Goal: Task Accomplishment & Management: Use online tool/utility

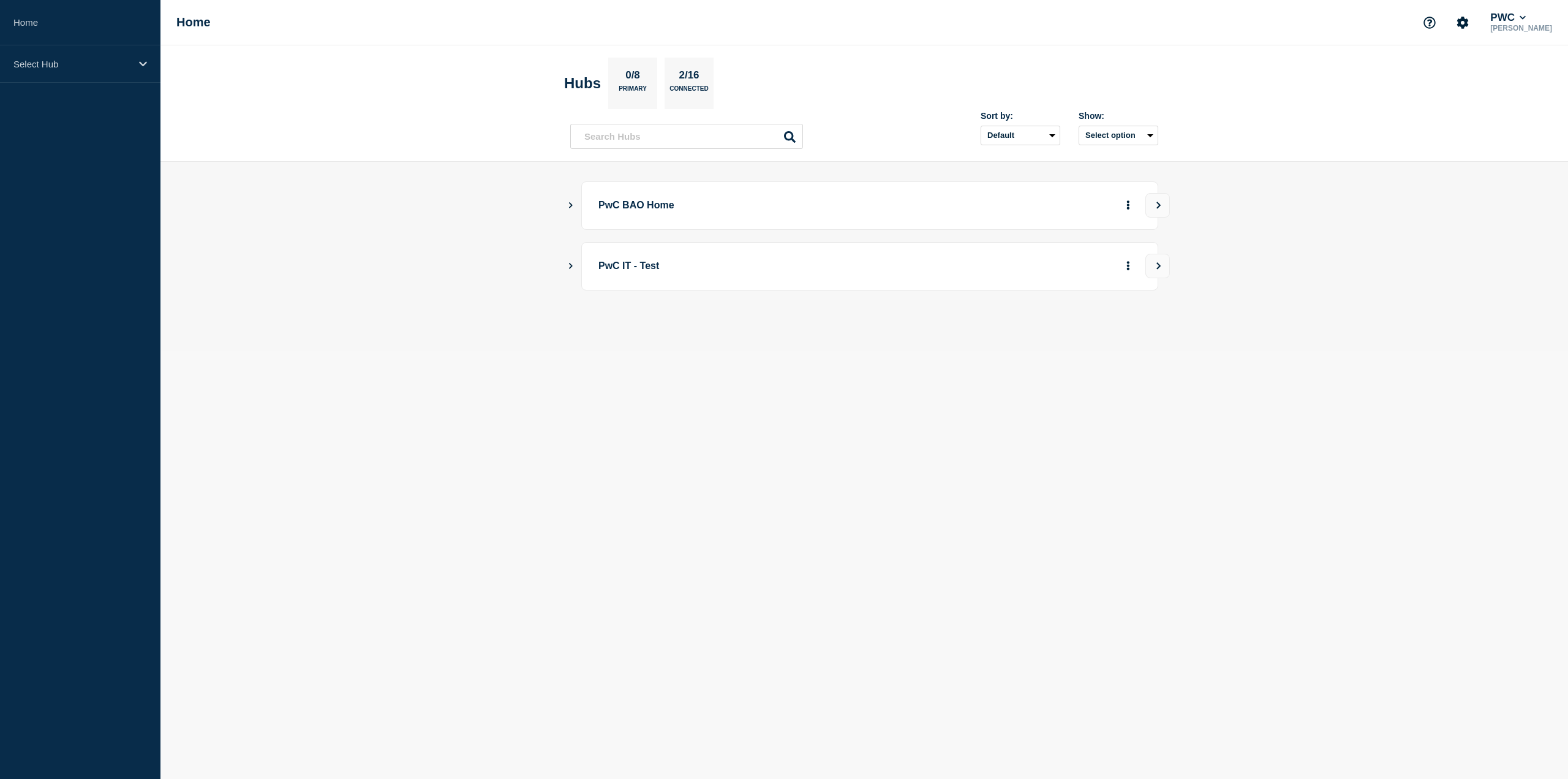
click at [571, 208] on button "Show Connected Hubs" at bounding box center [571, 205] width 6 height 9
click at [1082, 271] on button "See overview" at bounding box center [1085, 268] width 65 height 25
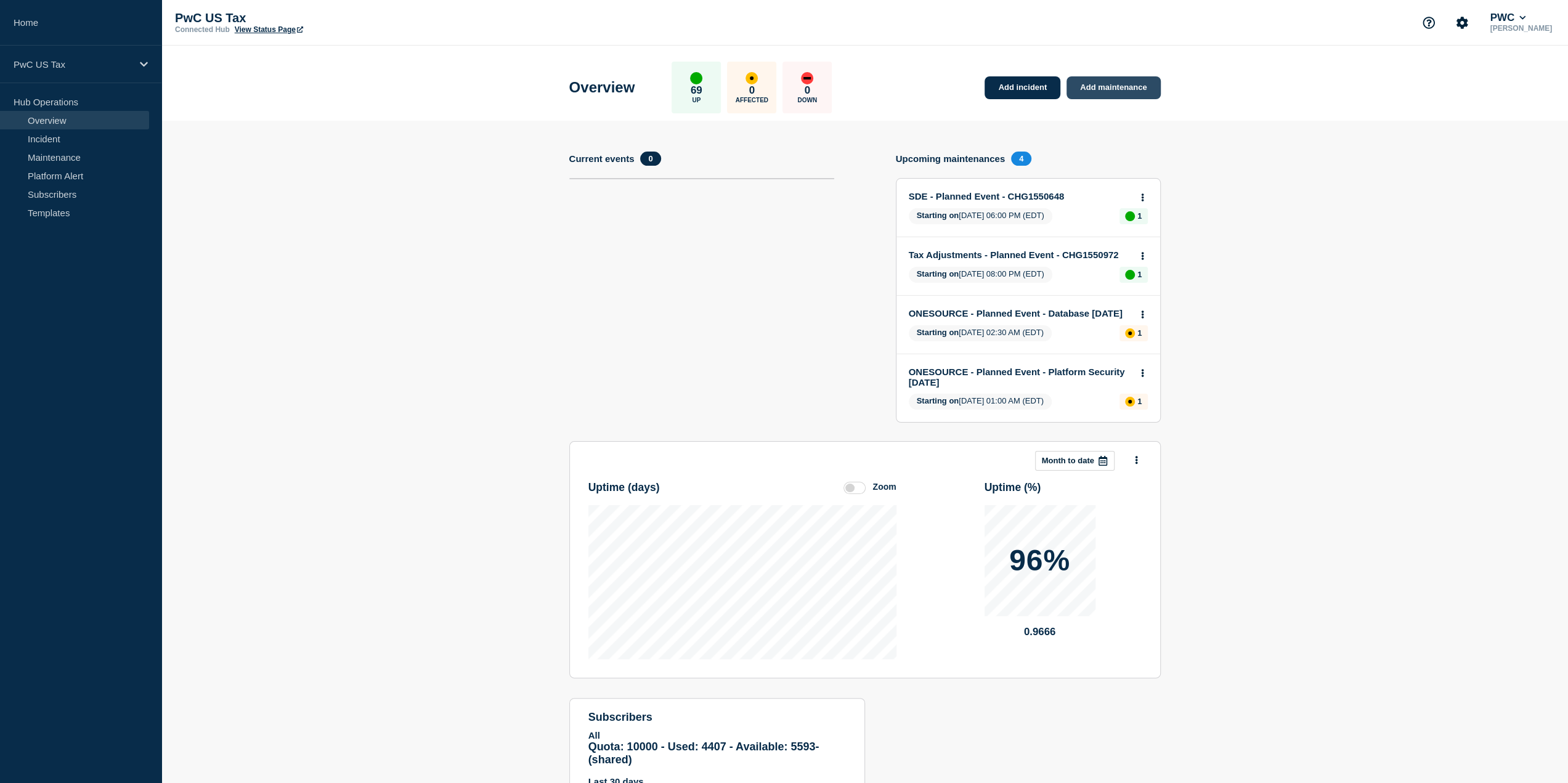
click at [1097, 85] on link "Add maintenance" at bounding box center [1113, 87] width 94 height 22
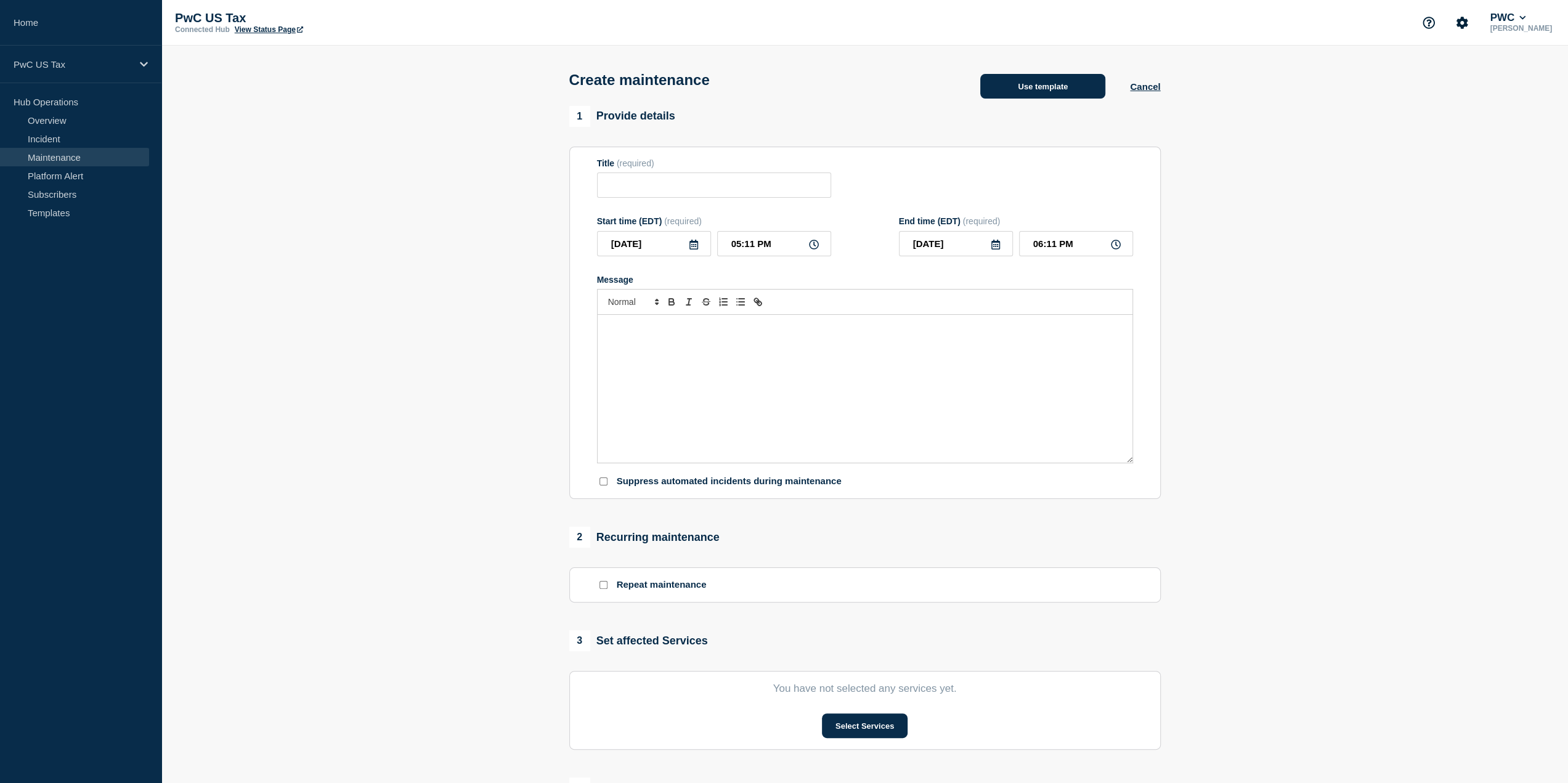
click at [1012, 95] on button "Use template" at bounding box center [1042, 87] width 125 height 25
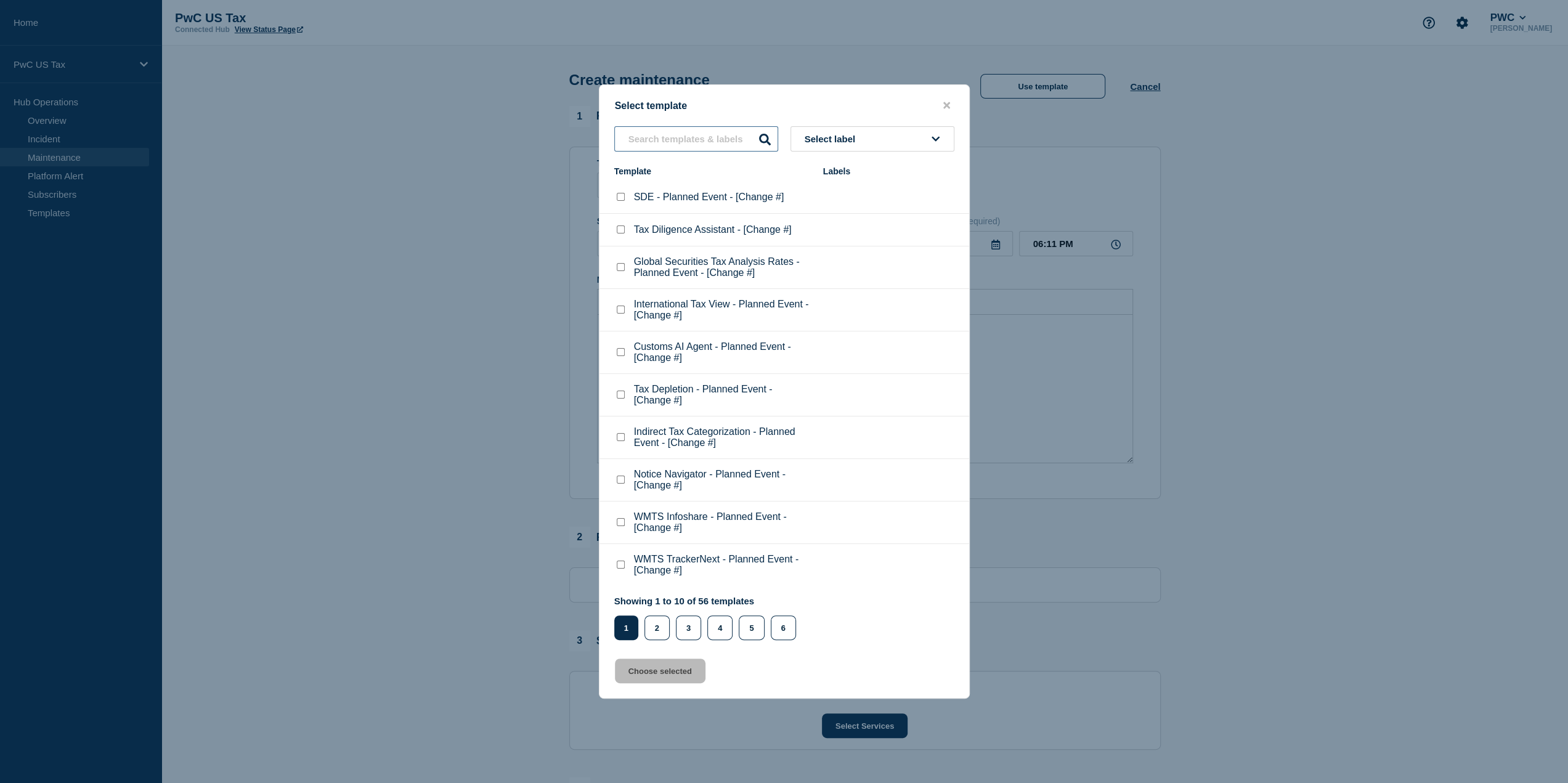
click at [727, 130] on input "text" at bounding box center [695, 139] width 164 height 25
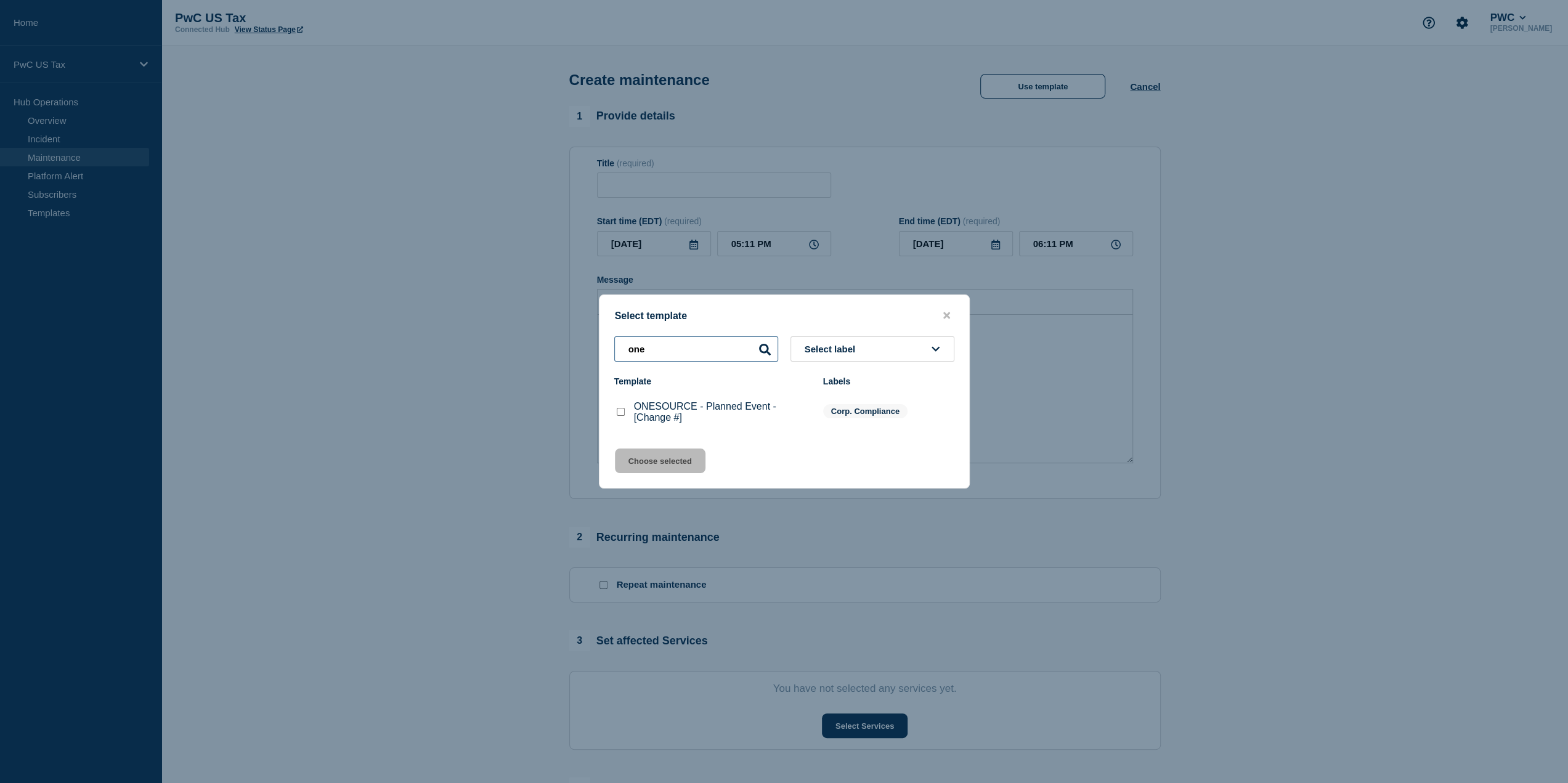
type input "one"
click at [621, 415] on checkbox"] "ONESOURCE - Planned Event - [Change #] checkbox" at bounding box center [620, 411] width 8 height 8
checkbox checkbox"] "true"
click at [649, 460] on button "Choose selected" at bounding box center [660, 461] width 90 height 25
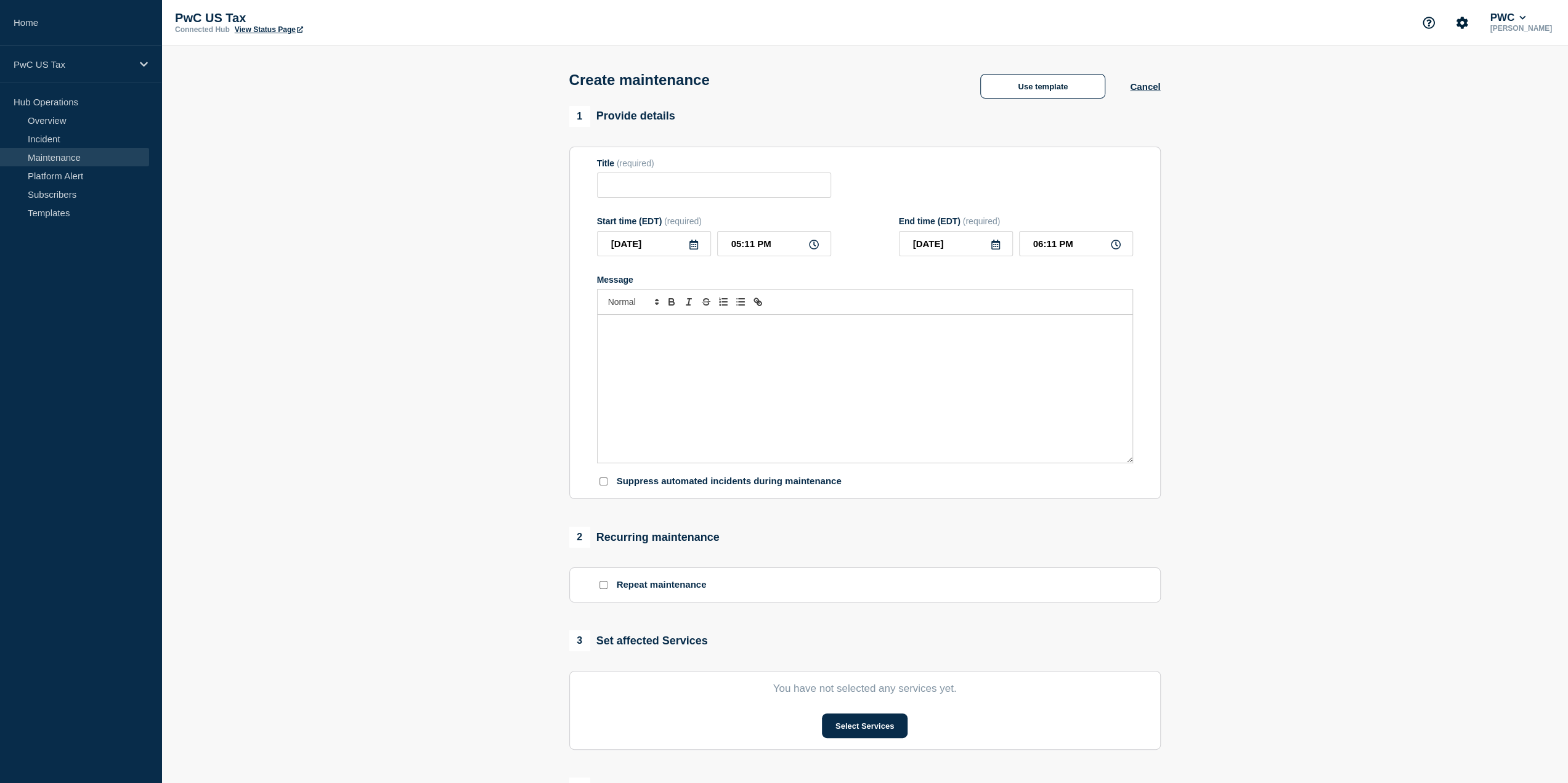
type input "ONESOURCE - Planned Event - [Change #]"
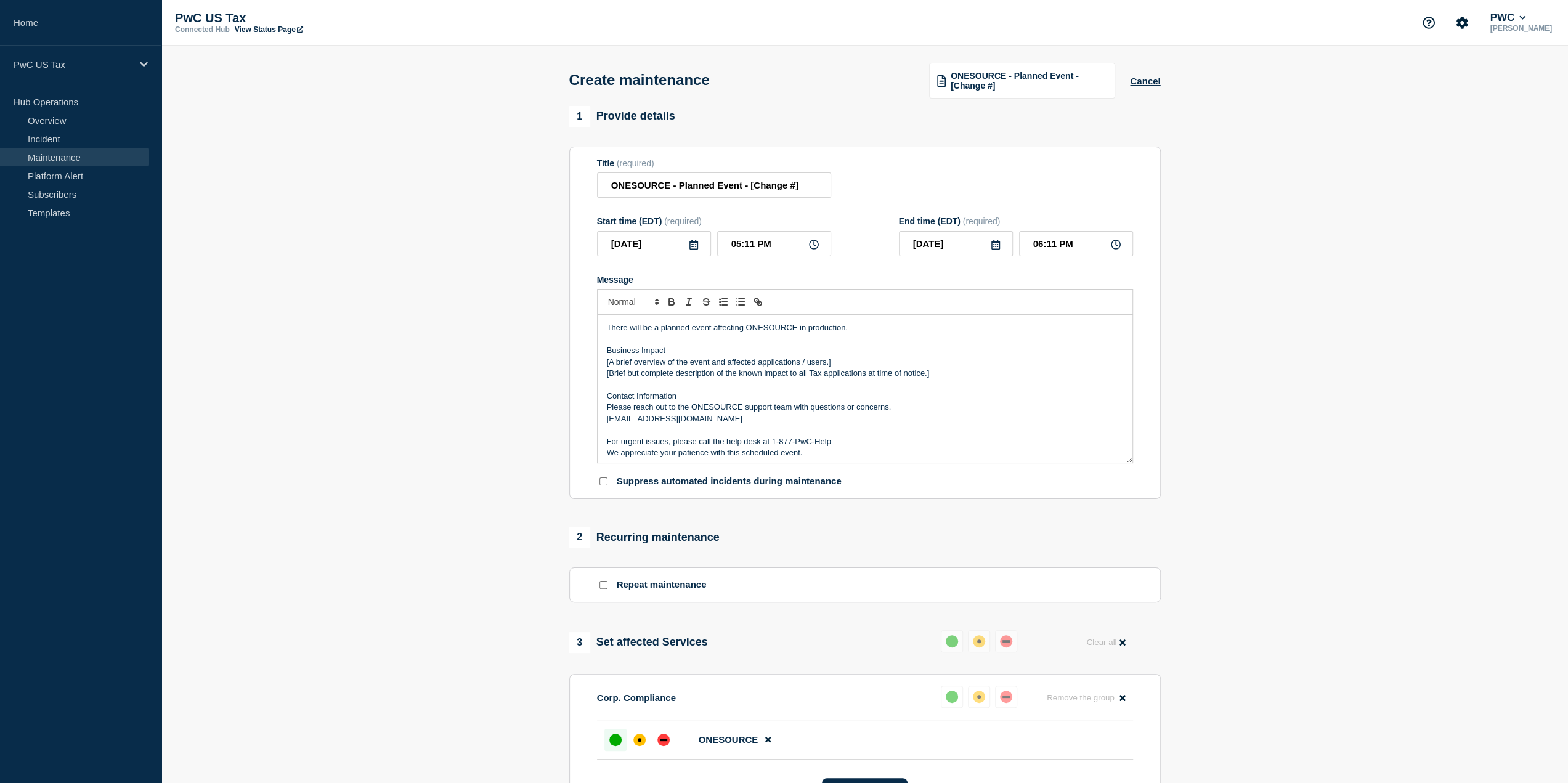
click at [850, 450] on p "We appreciate your patience with this scheduled event." at bounding box center [864, 452] width 516 height 11
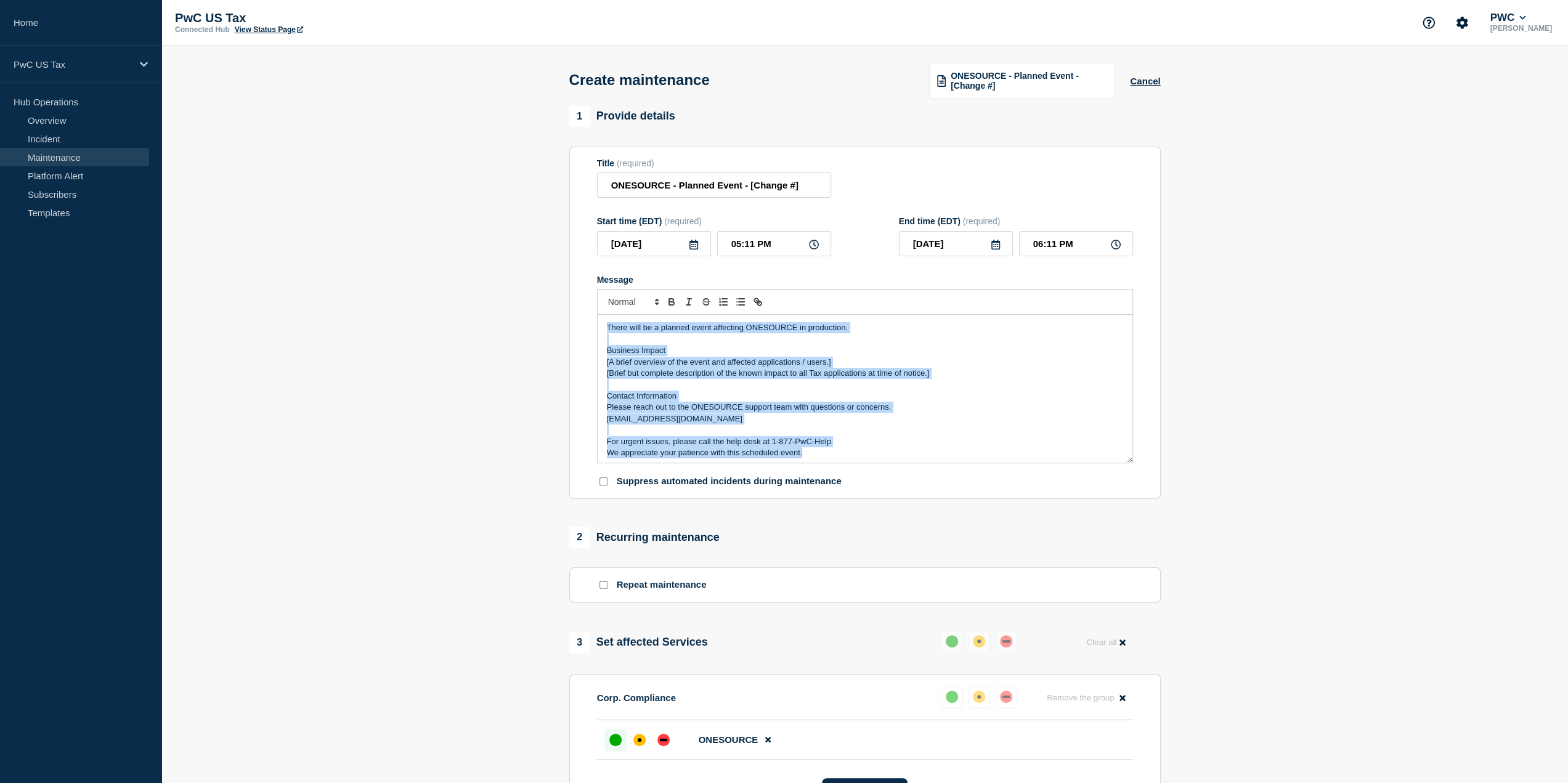
copy div "There will be a planned event affecting ONESOURCE in production. Business Impac…"
click at [1152, 80] on button "Cancel" at bounding box center [1145, 81] width 30 height 11
